Goal: Transaction & Acquisition: Purchase product/service

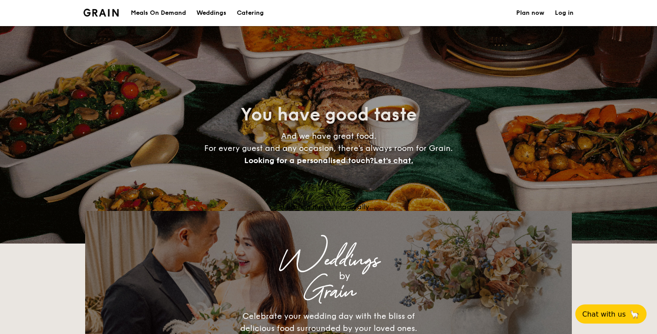
select select
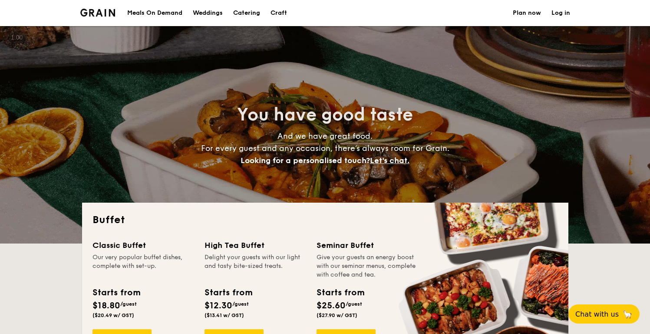
click at [218, 11] on div "Weddings" at bounding box center [208, 13] width 30 height 26
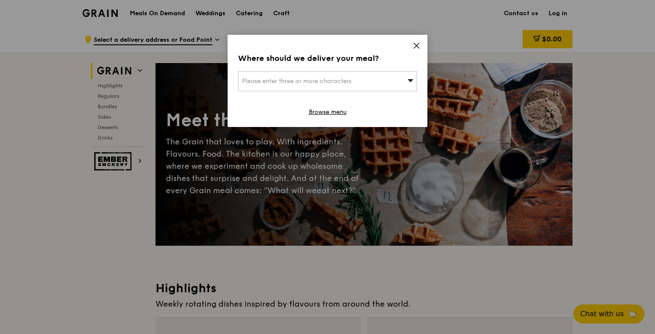
click at [313, 86] on div "Please enter three or more characters" at bounding box center [327, 81] width 179 height 20
type input "u"
type input "n"
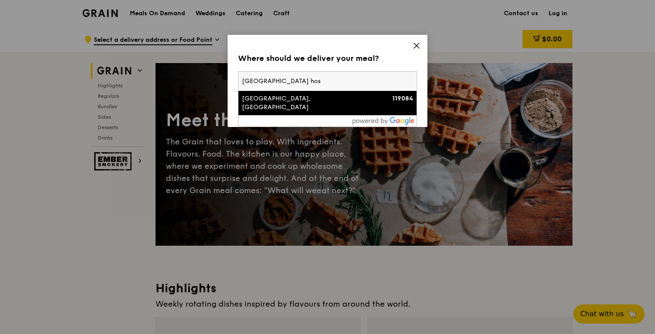
type input "[GEOGRAPHIC_DATA] hos"
click at [277, 104] on div "[GEOGRAPHIC_DATA], [GEOGRAPHIC_DATA]" at bounding box center [306, 102] width 129 height 17
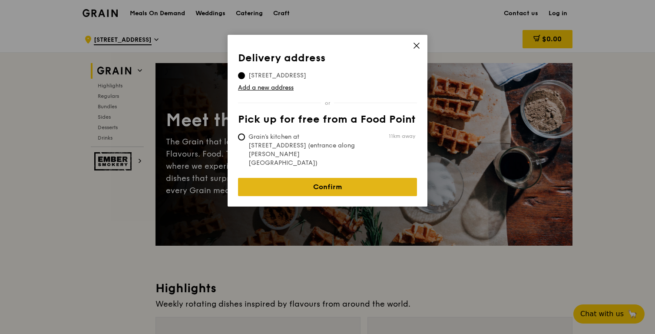
click at [308, 178] on link "Confirm" at bounding box center [327, 187] width 179 height 18
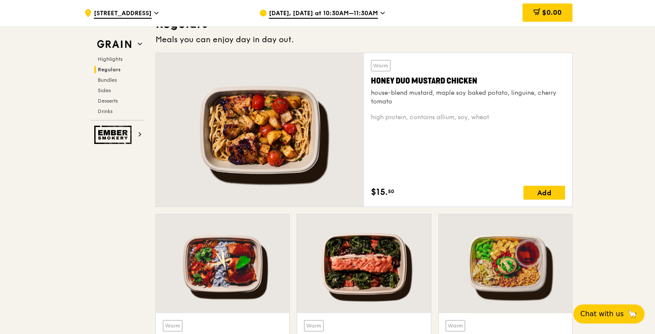
scroll to position [559, 0]
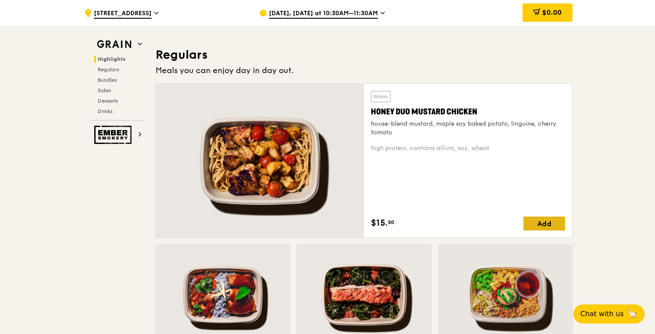
click at [529, 219] on div "Add" at bounding box center [544, 223] width 42 height 14
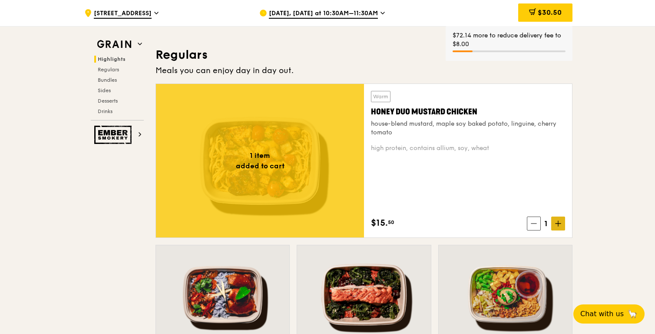
click at [558, 222] on icon at bounding box center [558, 223] width 0 height 5
click at [558, 223] on icon at bounding box center [558, 223] width 0 height 5
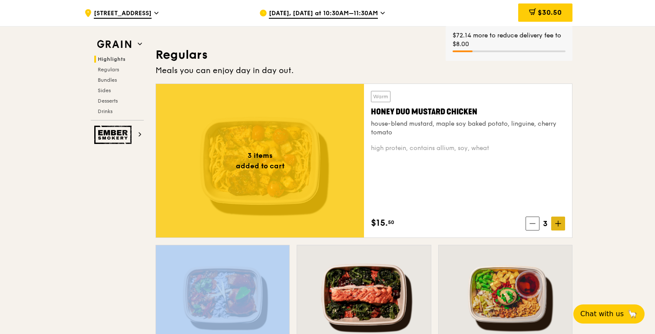
click at [558, 223] on icon at bounding box center [558, 223] width 0 height 5
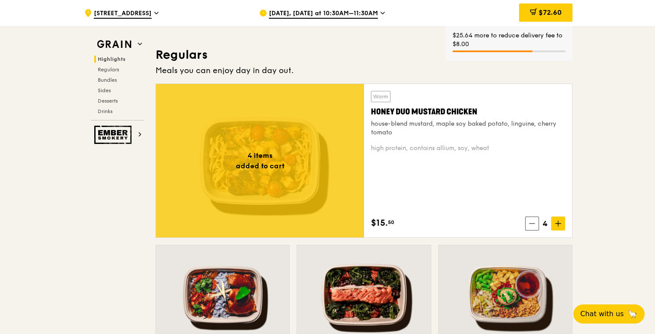
click at [557, 222] on icon at bounding box center [558, 223] width 6 height 6
click at [559, 226] on icon at bounding box center [558, 223] width 6 height 6
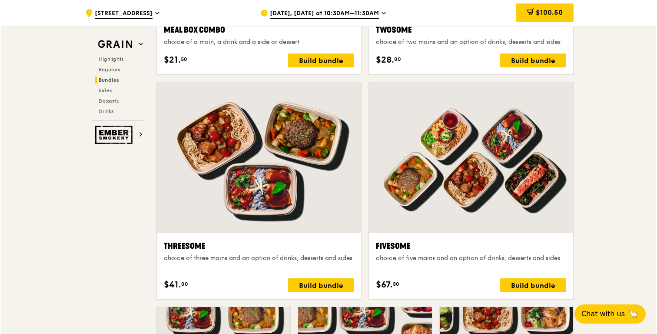
scroll to position [1450, 0]
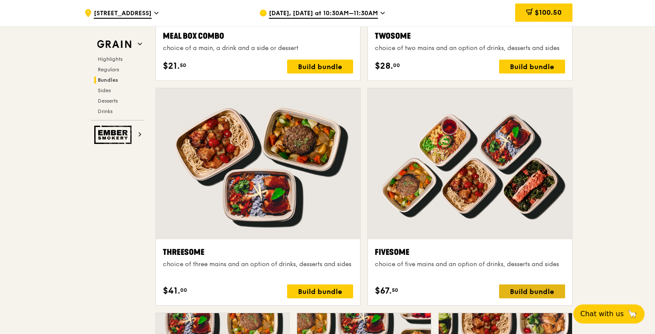
click at [521, 289] on div "Build bundle" at bounding box center [532, 291] width 66 height 14
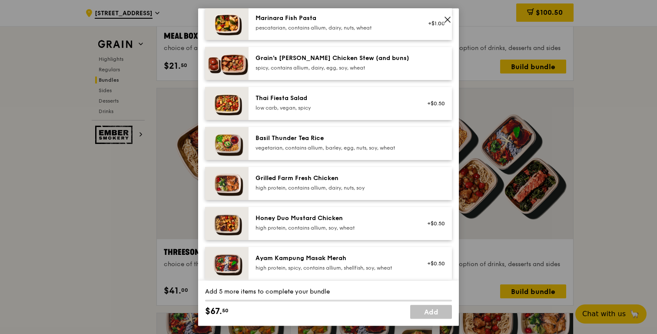
scroll to position [88, 0]
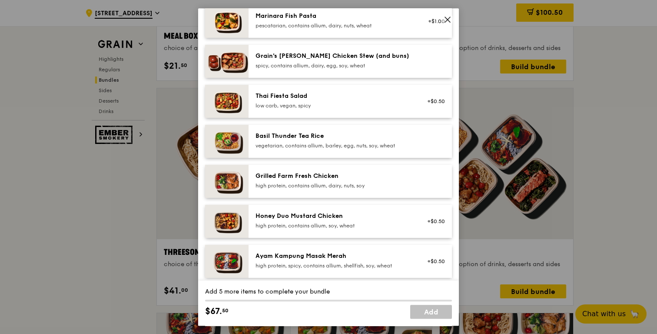
click at [310, 220] on div "Honey Duo Mustard Chicken" at bounding box center [333, 216] width 156 height 9
click at [278, 219] on div "Honey Duo Mustard Chicken" at bounding box center [333, 216] width 156 height 9
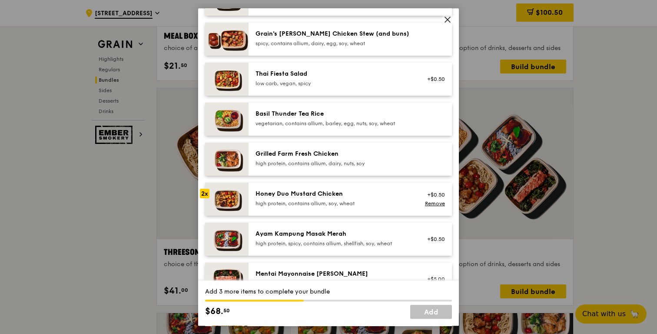
scroll to position [112, 0]
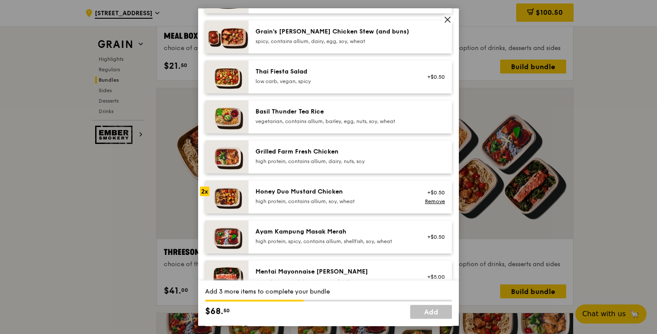
click at [332, 163] on div "high protein, contains allium, dairy, nuts, soy" at bounding box center [333, 161] width 156 height 7
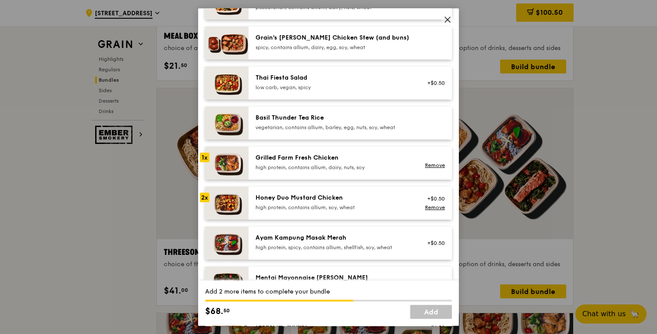
scroll to position [96, 0]
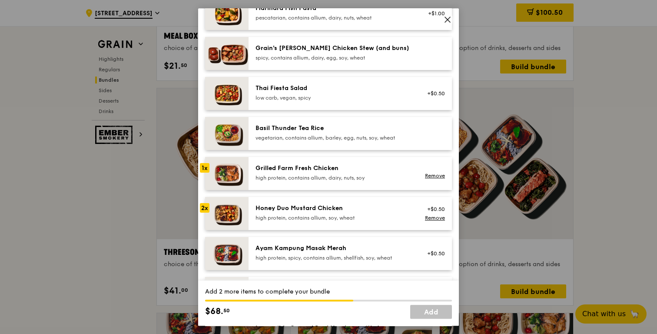
click at [331, 169] on div "Grilled Farm Fresh Chicken" at bounding box center [333, 168] width 156 height 9
click at [327, 144] on div "Basil Thunder Tea Rice vegetarian, contains allium, barley, egg, nuts, soy, whe…" at bounding box center [349, 133] width 203 height 33
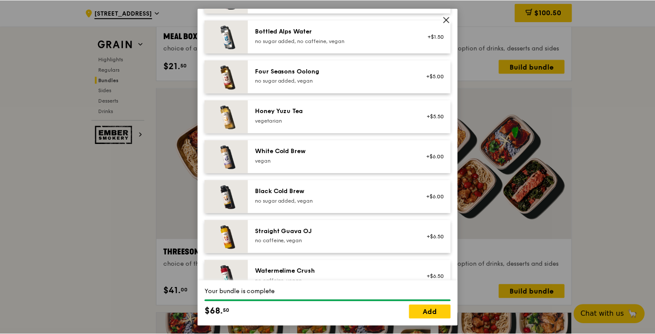
scroll to position [1018, 0]
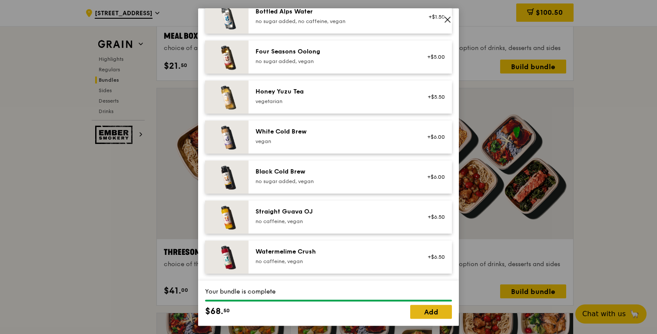
click at [430, 313] on link "Add" at bounding box center [431, 311] width 42 height 14
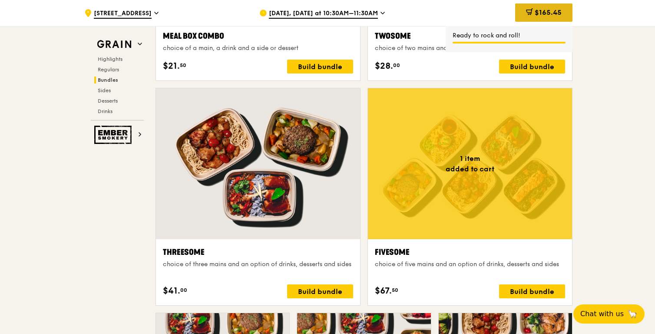
click at [536, 10] on span "$165.45" at bounding box center [548, 12] width 27 height 8
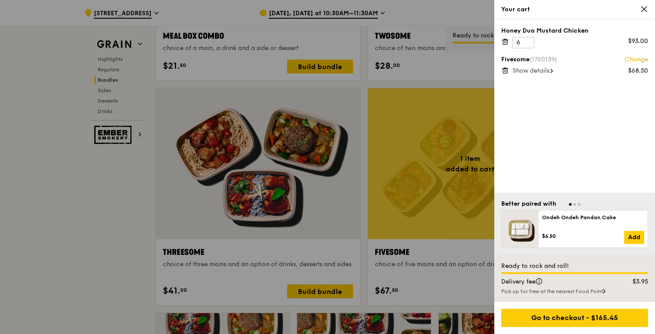
scroll to position [1450, 0]
click at [507, 42] on icon at bounding box center [505, 42] width 4 height 4
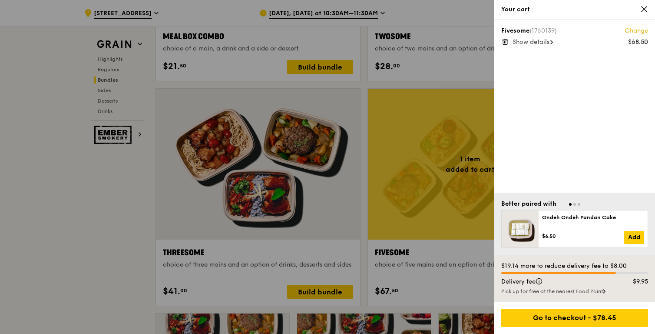
click at [422, 282] on div at bounding box center [327, 167] width 655 height 334
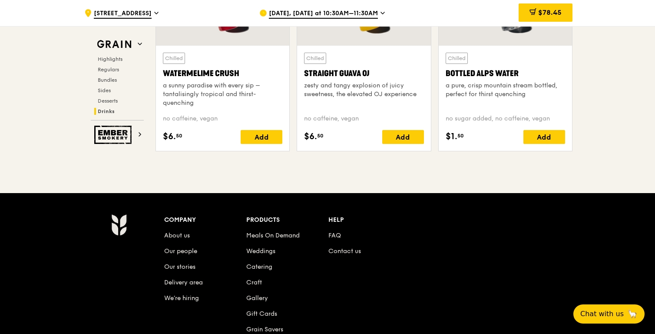
scroll to position [3651, 0]
